Goal: Transaction & Acquisition: Purchase product/service

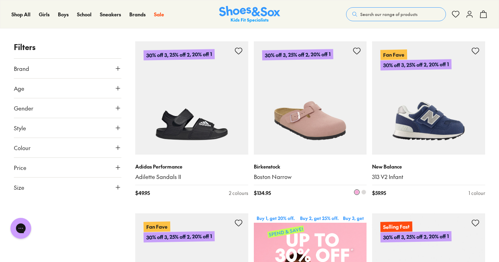
click at [319, 124] on img at bounding box center [310, 97] width 113 height 113
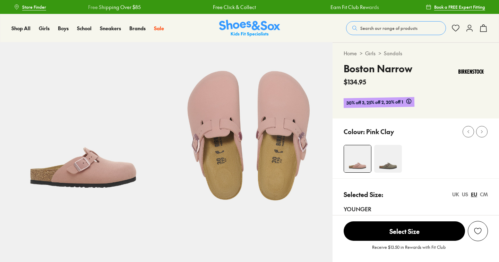
select select "*"
click at [386, 162] on img at bounding box center [388, 159] width 28 height 28
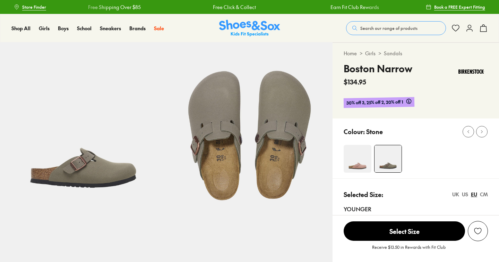
select select "*"
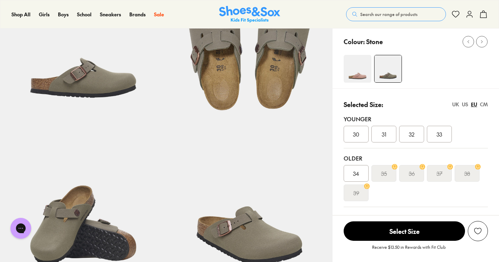
scroll to position [91, 0]
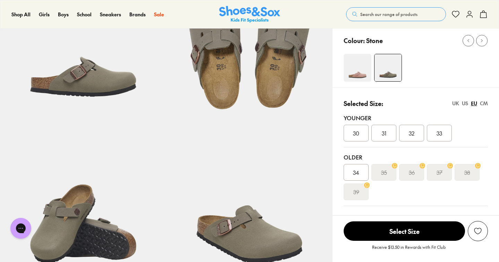
click at [358, 170] on span "34" at bounding box center [356, 172] width 6 height 8
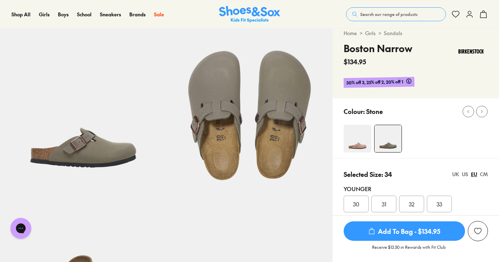
scroll to position [101, 0]
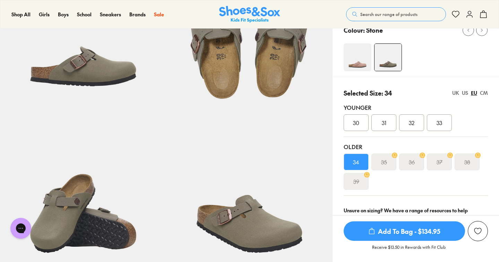
click at [353, 193] on div "Older 34 35 36 37 38 39" at bounding box center [416, 166] width 144 height 59
click at [354, 181] on s "39" at bounding box center [357, 181] width 6 height 8
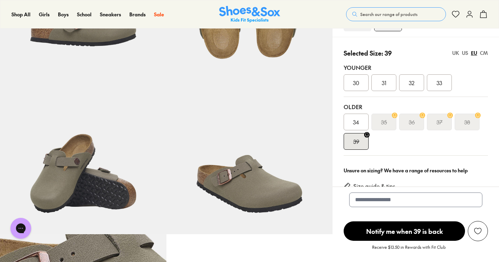
scroll to position [146, 0]
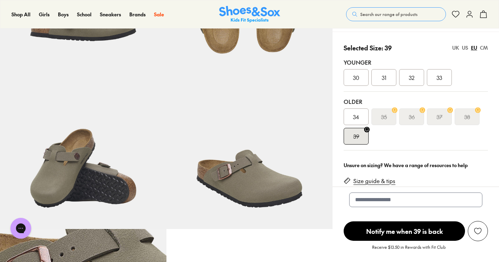
click at [361, 142] on div "39" at bounding box center [356, 136] width 25 height 17
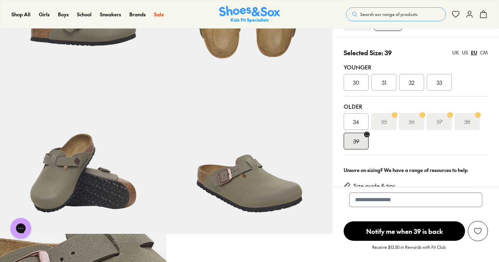
scroll to position [144, 0]
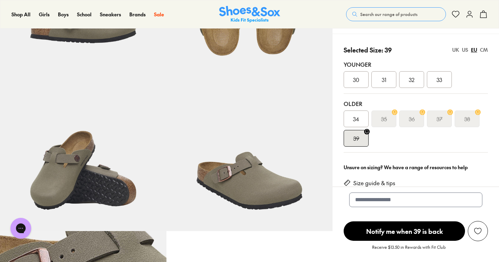
click at [359, 116] on span "34" at bounding box center [356, 118] width 6 height 8
